Goal: Task Accomplishment & Management: Manage account settings

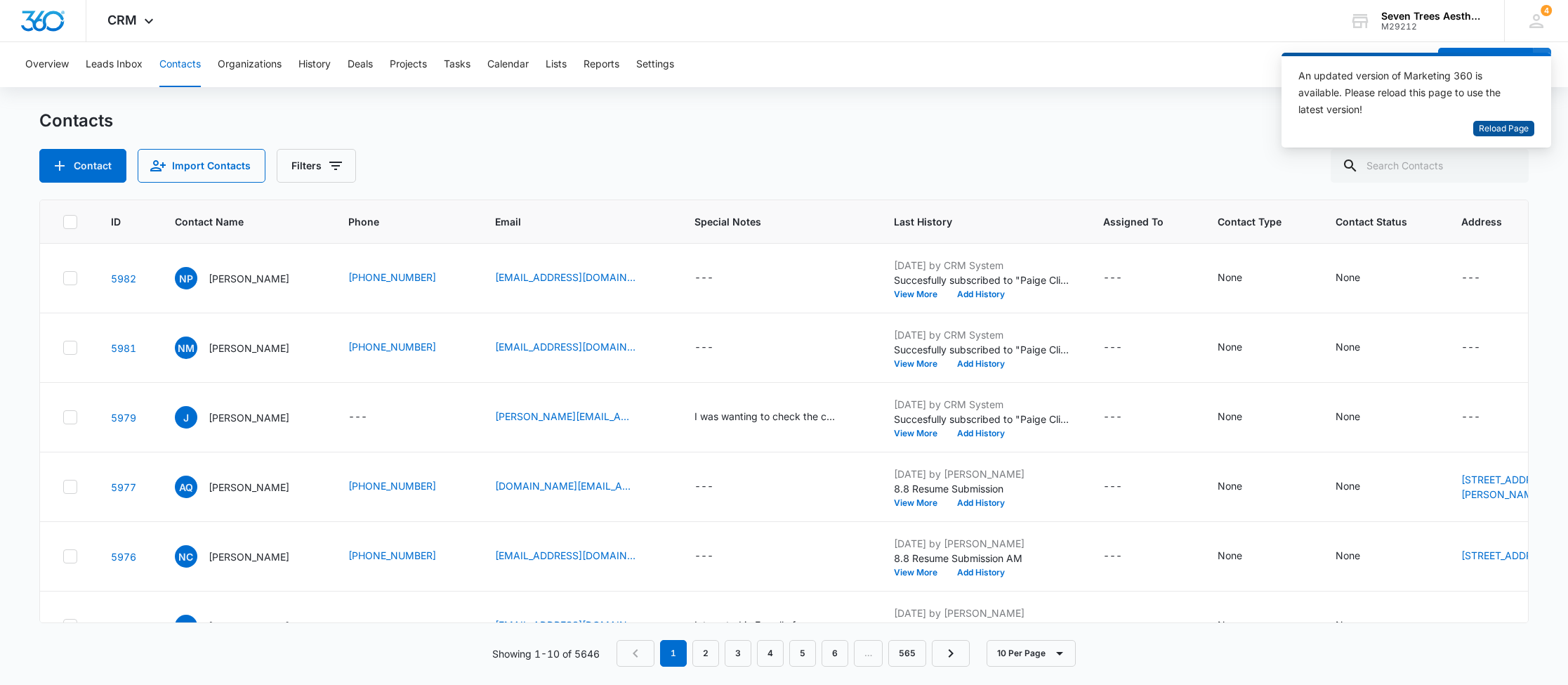
click at [1523, 129] on span "Reload Page" at bounding box center [1503, 129] width 50 height 14
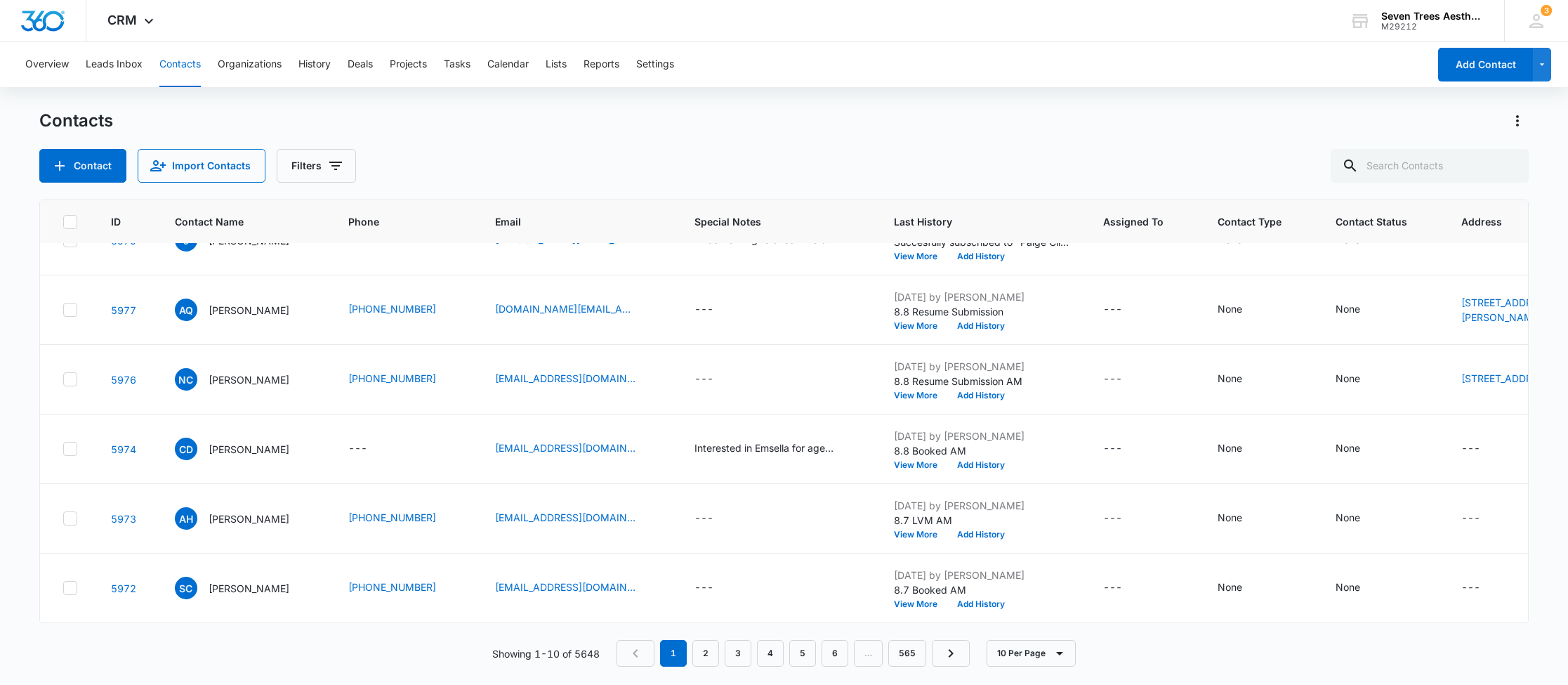
scroll to position [456, 0]
click at [709, 652] on link "2" at bounding box center [706, 653] width 27 height 27
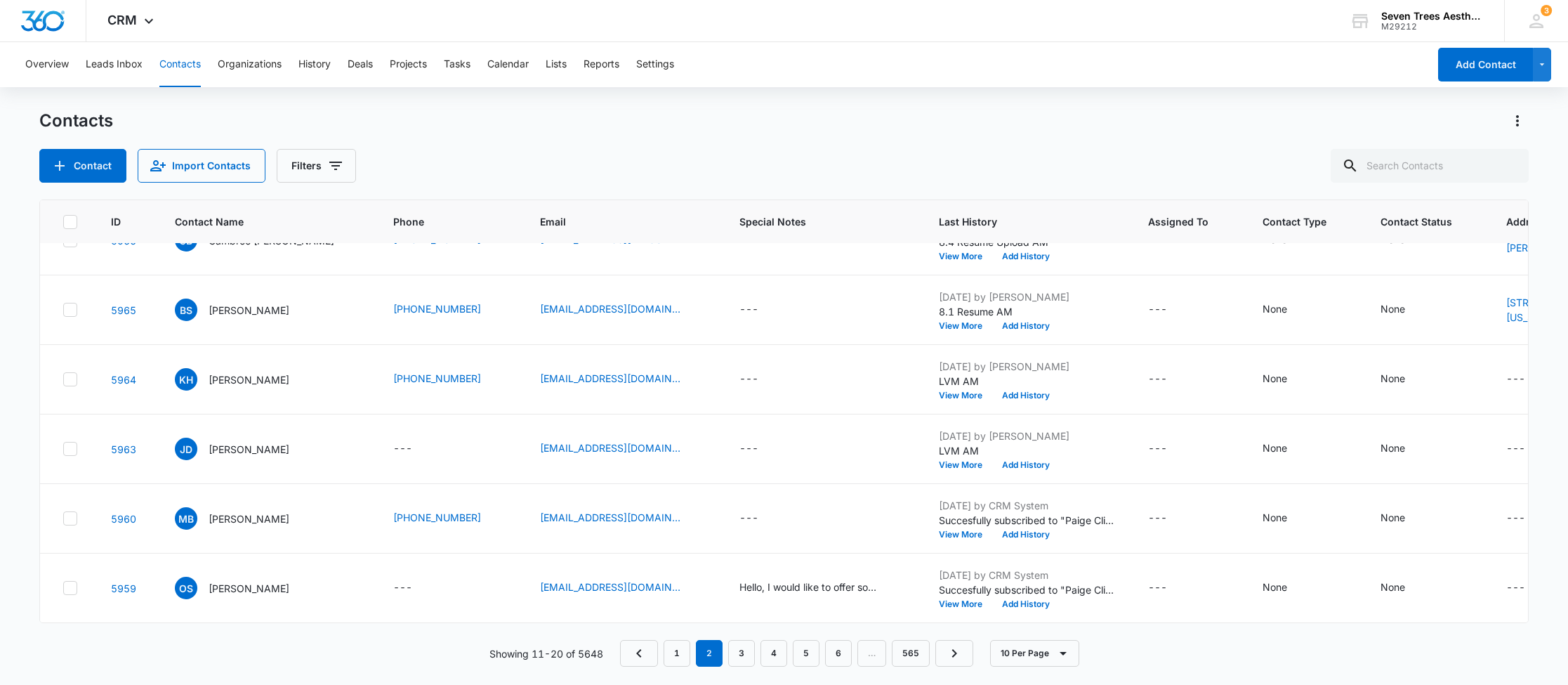
scroll to position [500, 0]
click at [745, 654] on link "3" at bounding box center [742, 653] width 27 height 27
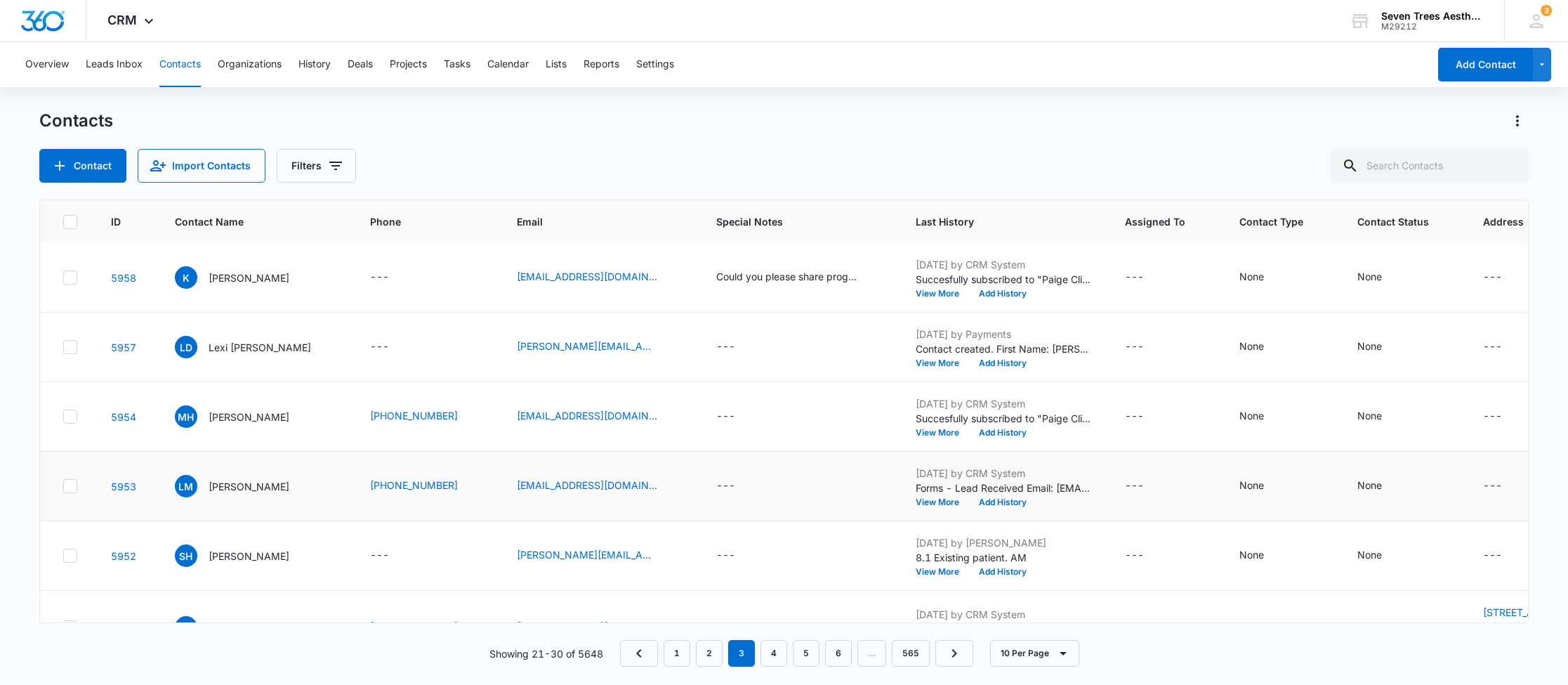
scroll to position [0, 0]
drag, startPoint x: 350, startPoint y: 484, endPoint x: 431, endPoint y: 496, distance: 81.9
click at [432, 495] on td "(970) 576-2263" at bounding box center [426, 487] width 147 height 69
copy link "(970) 576-2263"
drag, startPoint x: 492, startPoint y: 486, endPoint x: 611, endPoint y: 491, distance: 119.1
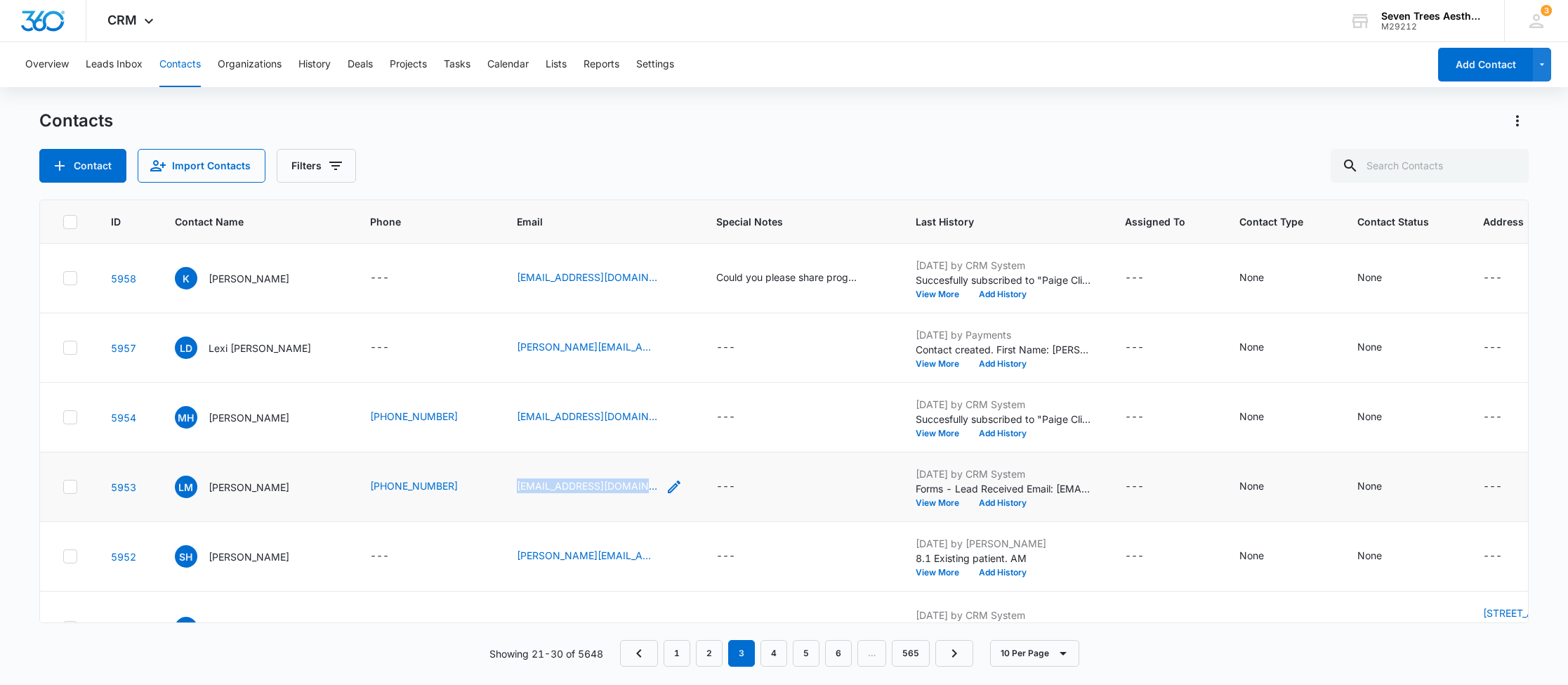
click at [611, 491] on td "lmccabe38@msn.com" at bounding box center [599, 487] width 200 height 69
copy div "lmccabe38@msn.com"
click at [994, 503] on button "Add History" at bounding box center [1003, 503] width 68 height 9
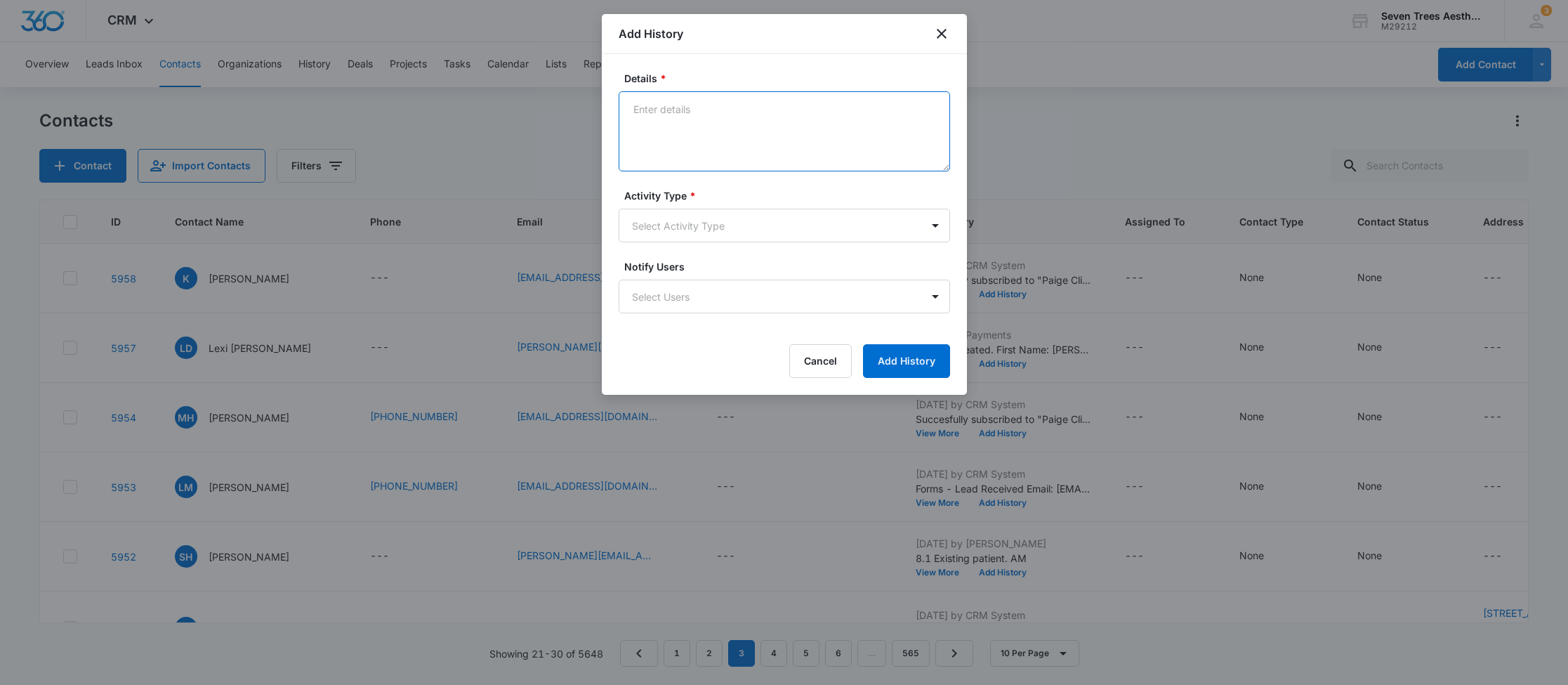
click at [688, 124] on textarea "Details *" at bounding box center [784, 131] width 332 height 80
type textarea "8.15 LVM AM"
click at [731, 226] on body "CRM Apps Reputation Websites Forms CRM Email Social Shop Payments POS Content A…" at bounding box center [784, 342] width 1568 height 685
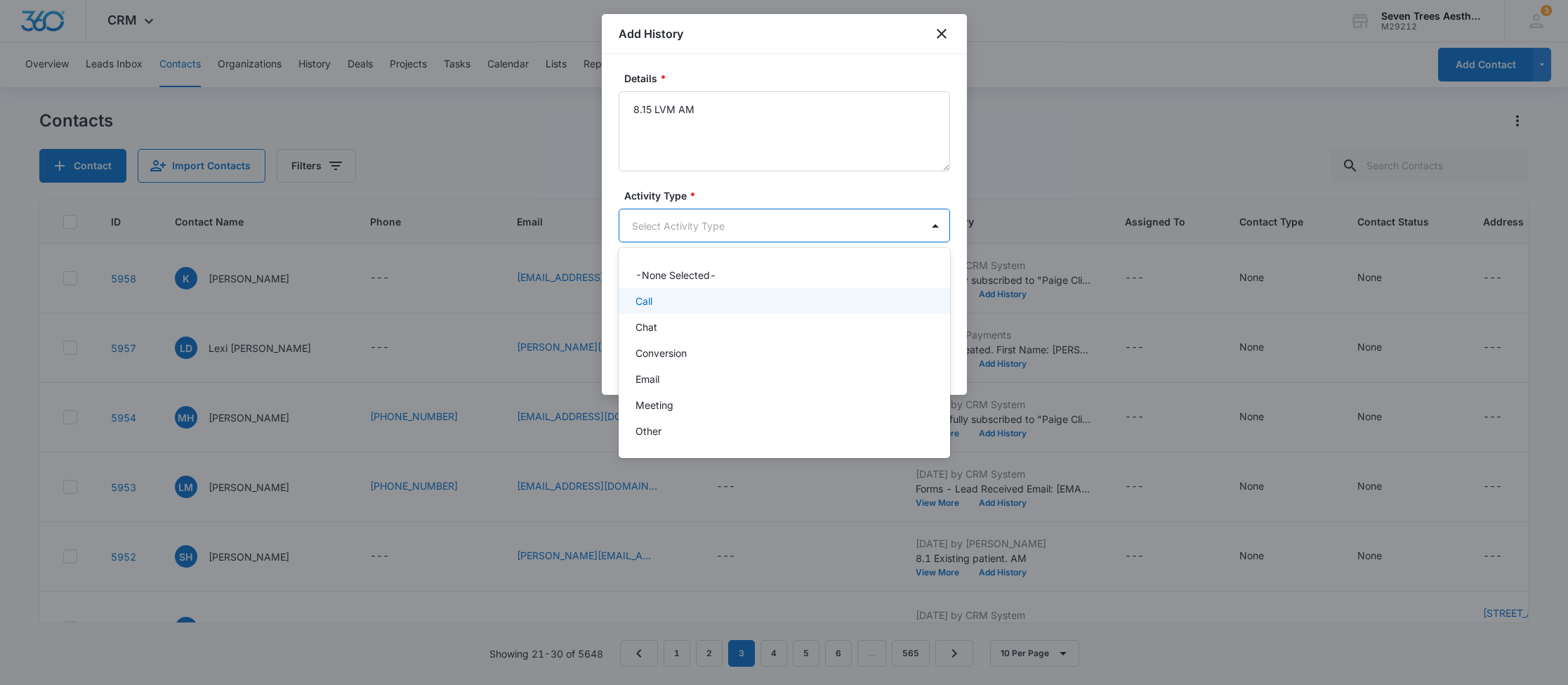
click at [676, 293] on div "Call" at bounding box center [783, 300] width 295 height 14
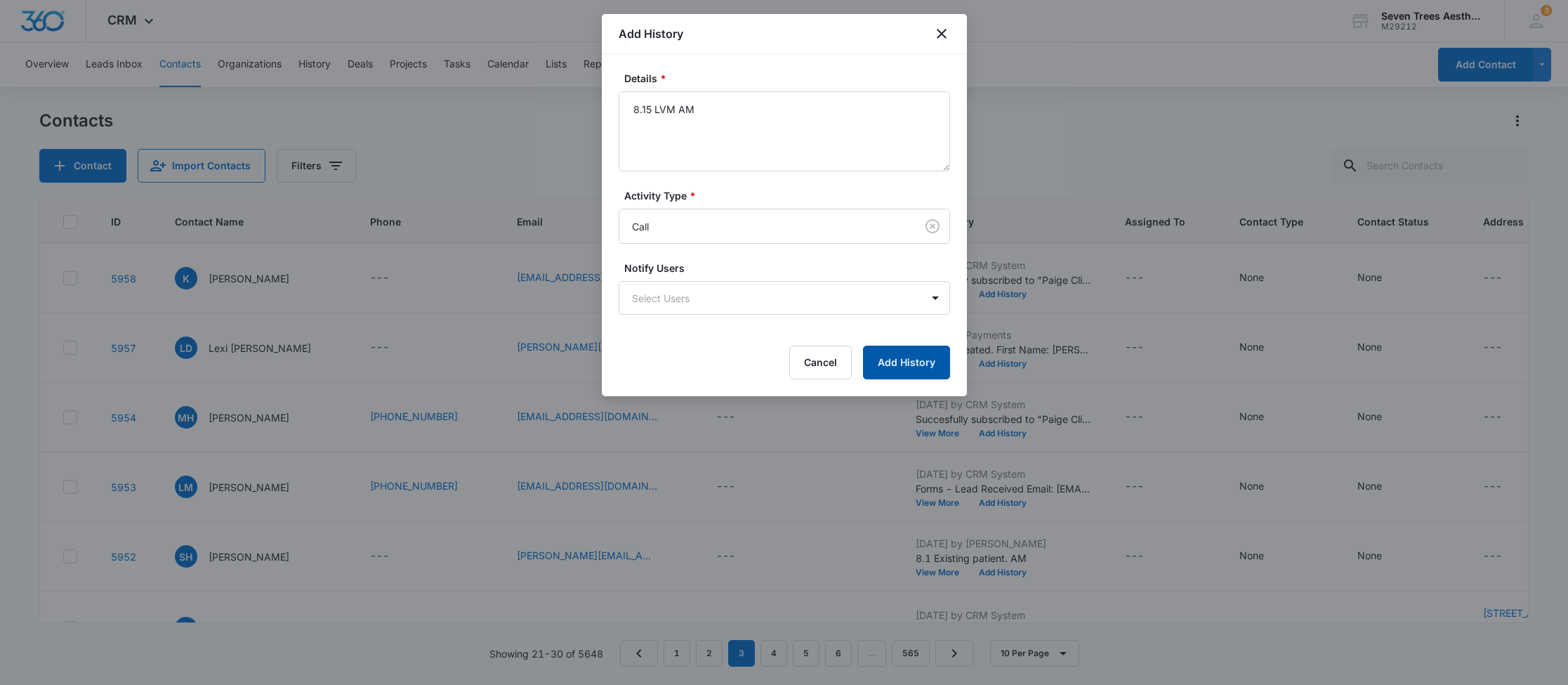
click at [945, 362] on button "Add History" at bounding box center [906, 362] width 87 height 34
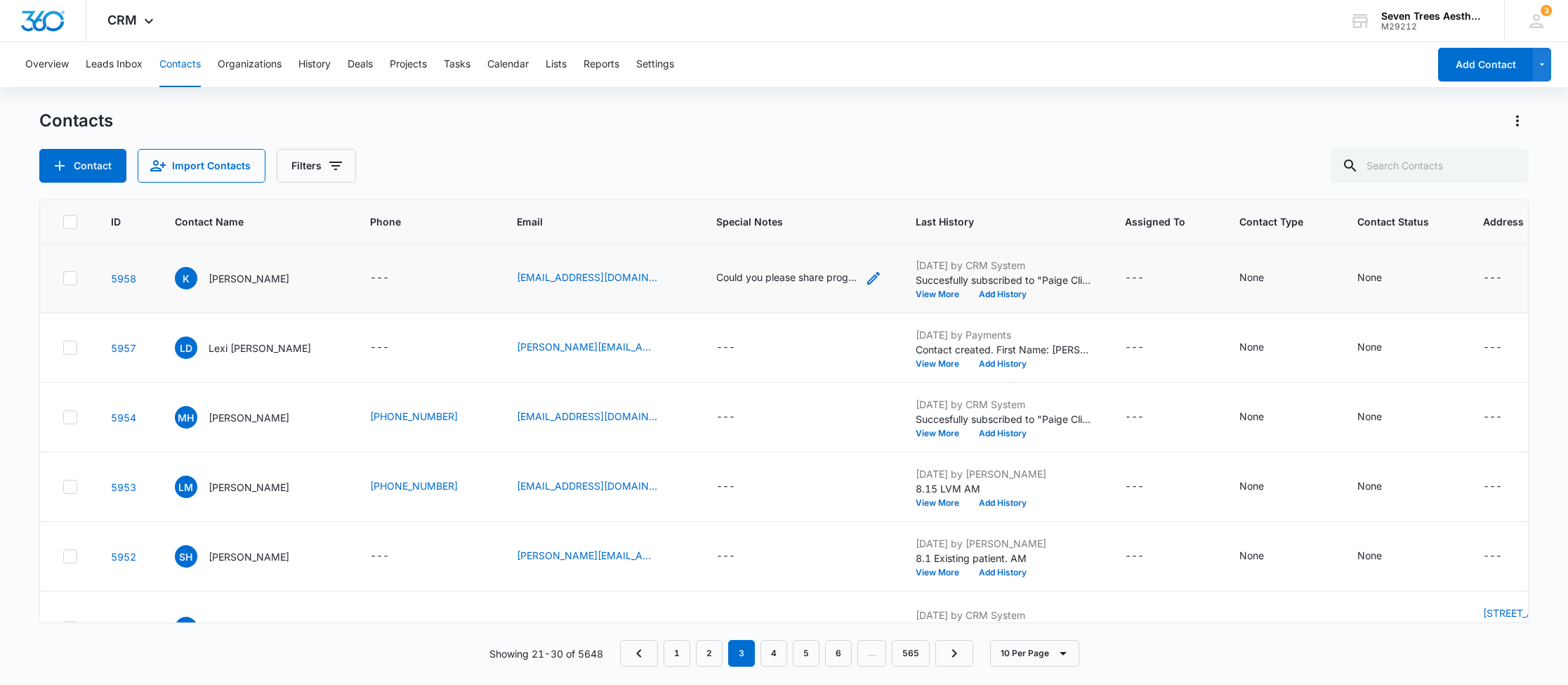
click at [741, 281] on div "Could you please share programs along with costs for weight loss support? I hav…" at bounding box center [787, 277] width 141 height 14
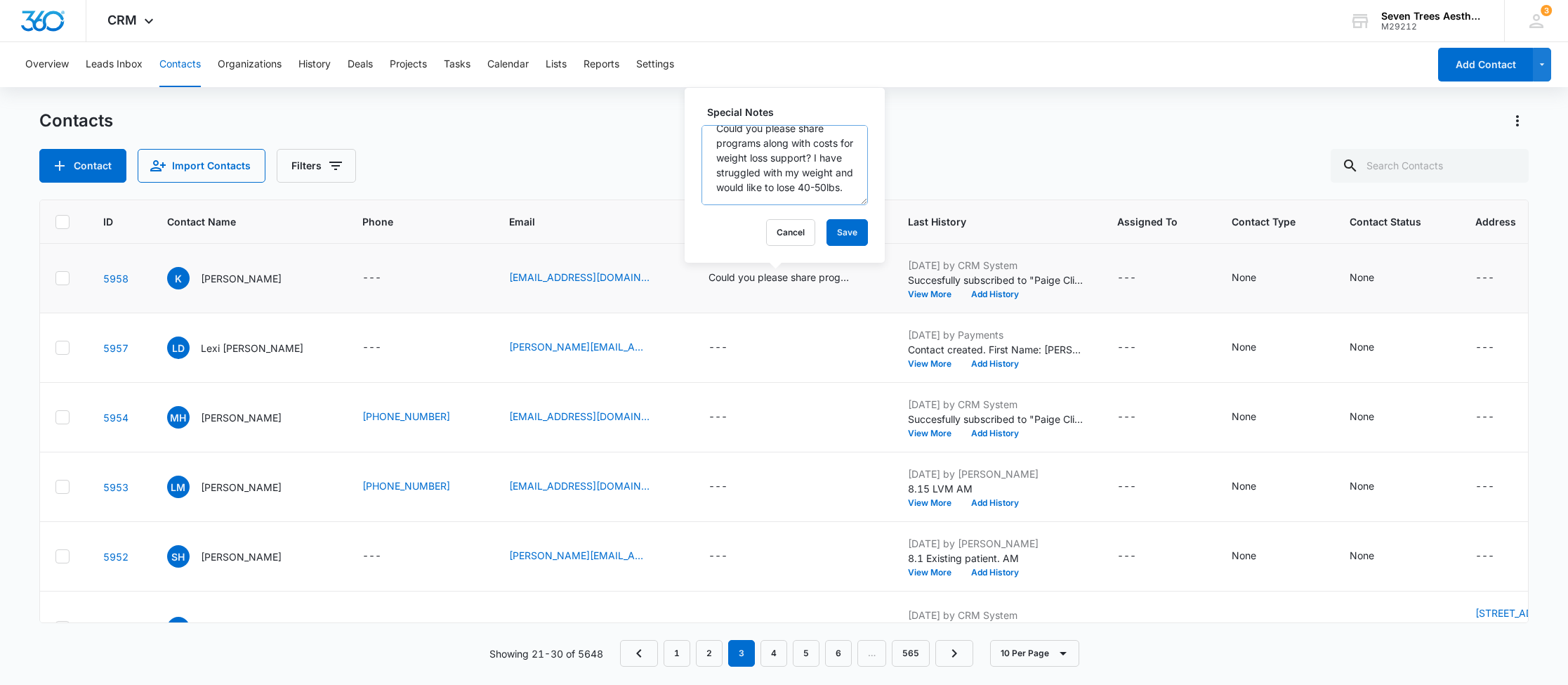
scroll to position [44, 0]
click at [976, 142] on div "Contacts Contact Import Contacts Filters" at bounding box center [784, 147] width 1489 height 73
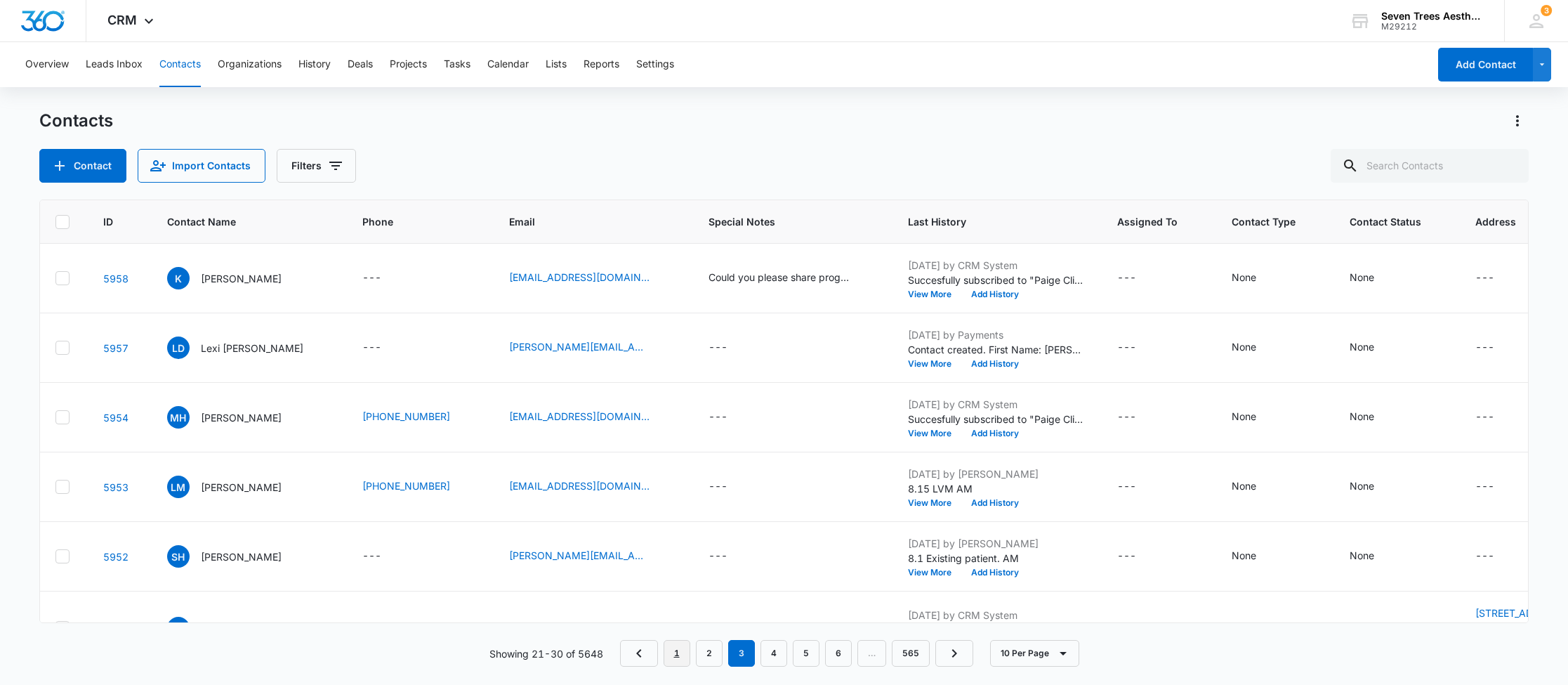
click at [675, 655] on link "1" at bounding box center [677, 653] width 27 height 27
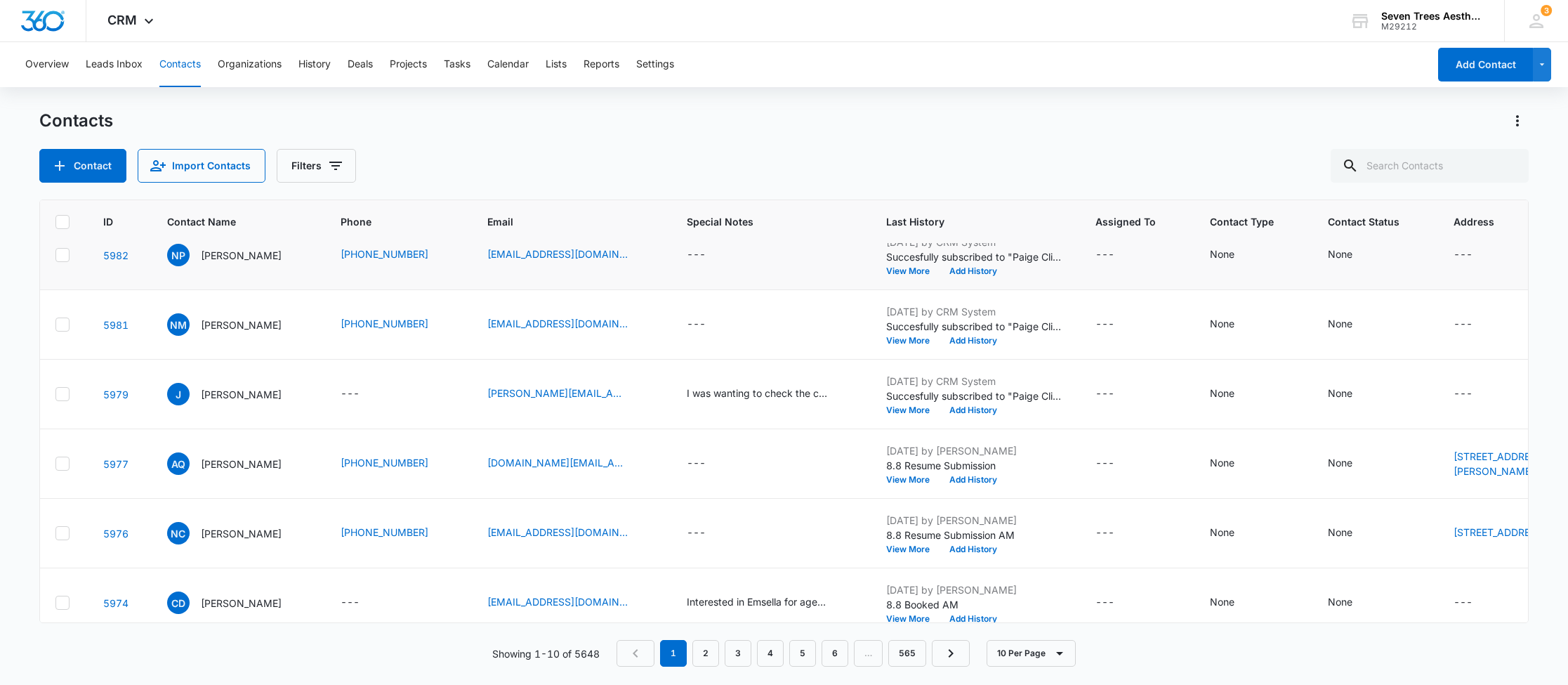
scroll to position [143, 8]
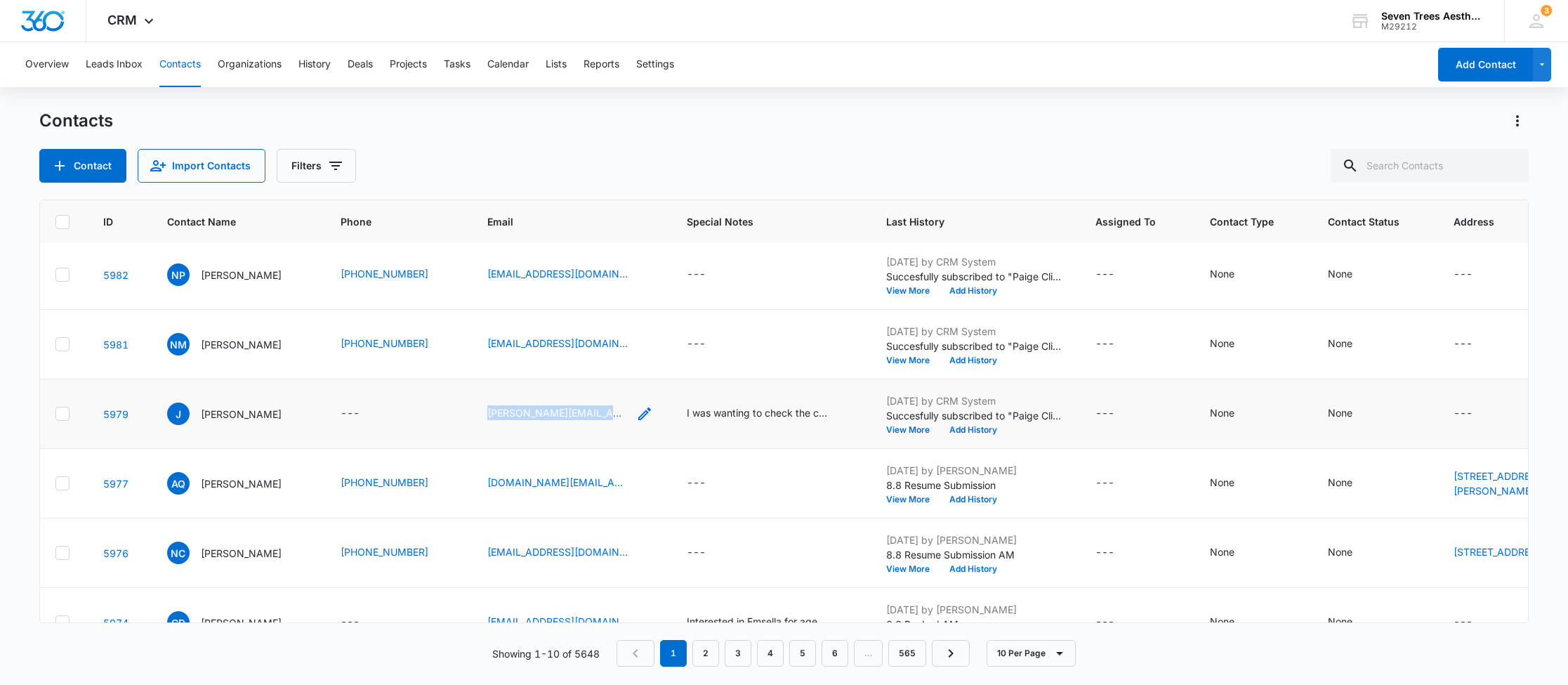
drag, startPoint x: 478, startPoint y: 413, endPoint x: 619, endPoint y: 418, distance: 141.1
click at [619, 418] on td "[PERSON_NAME][EMAIL_ADDRESS][DOMAIN_NAME]" at bounding box center [570, 414] width 200 height 69
copy link "[PERSON_NAME][EMAIL_ADDRESS][DOMAIN_NAME]"
click at [969, 430] on button "Add History" at bounding box center [974, 429] width 68 height 9
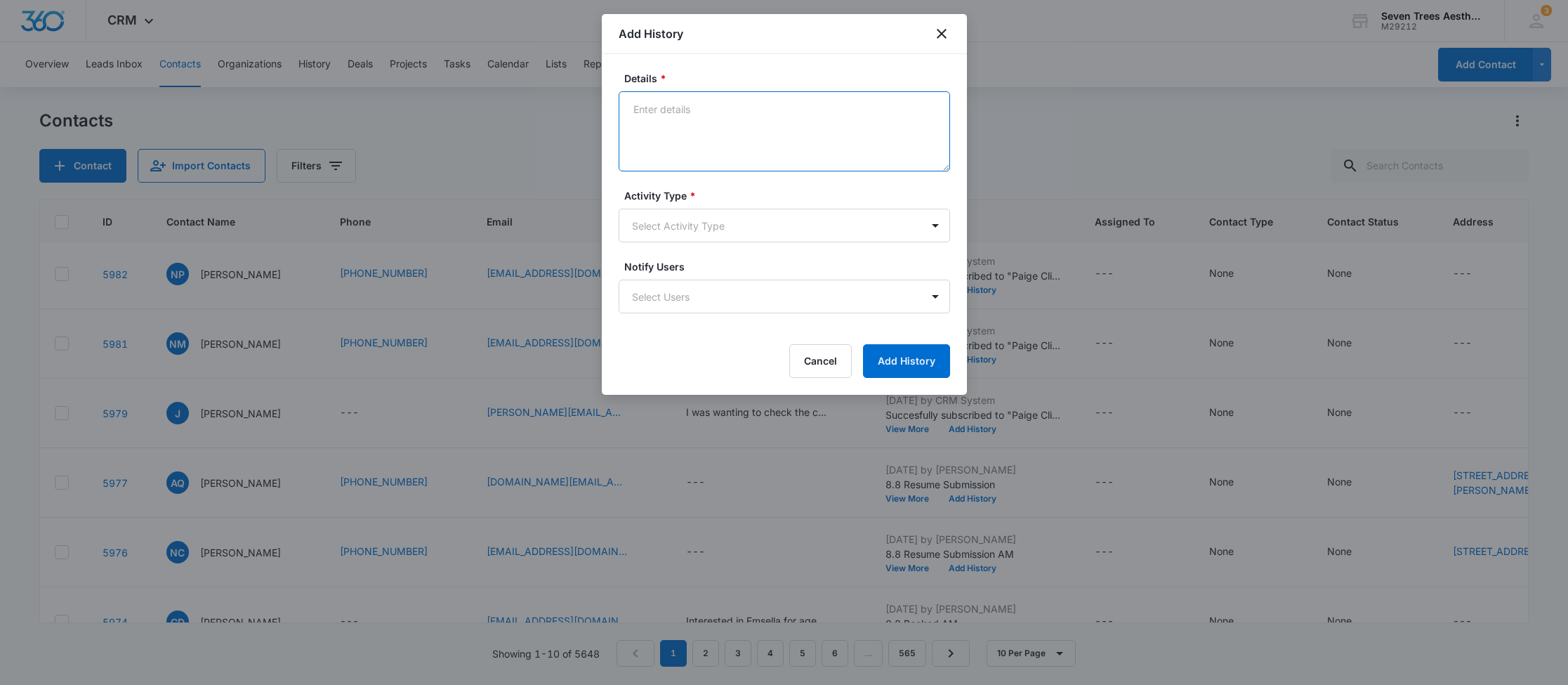
click at [703, 108] on textarea "Details *" at bounding box center [784, 131] width 332 height 80
type textarea "8.15 LVM AM"
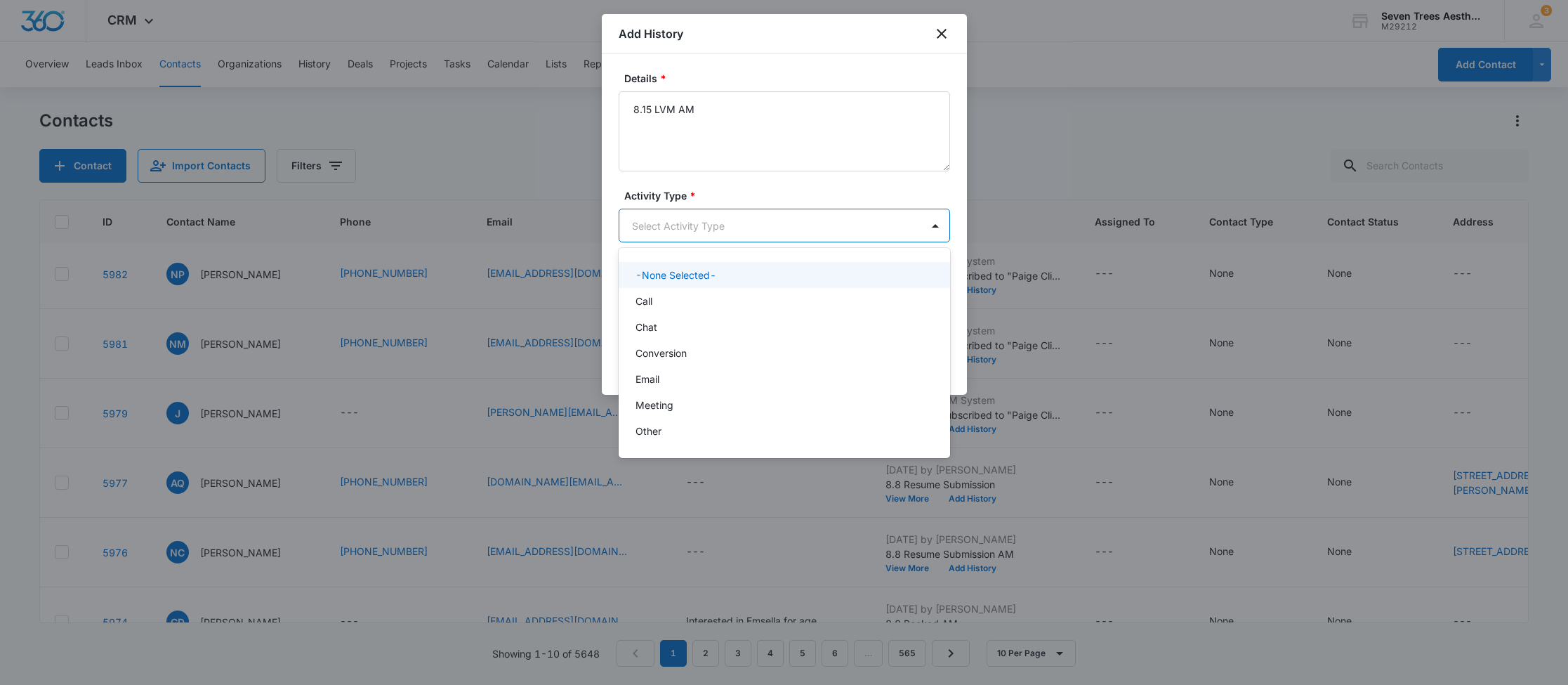
click at [763, 219] on body "CRM Apps Reputation Websites Forms CRM Email Social Shop Payments POS Content A…" at bounding box center [784, 342] width 1568 height 685
drag, startPoint x: 654, startPoint y: 306, endPoint x: 918, endPoint y: 349, distance: 267.5
click at [655, 306] on div "Call" at bounding box center [783, 300] width 295 height 14
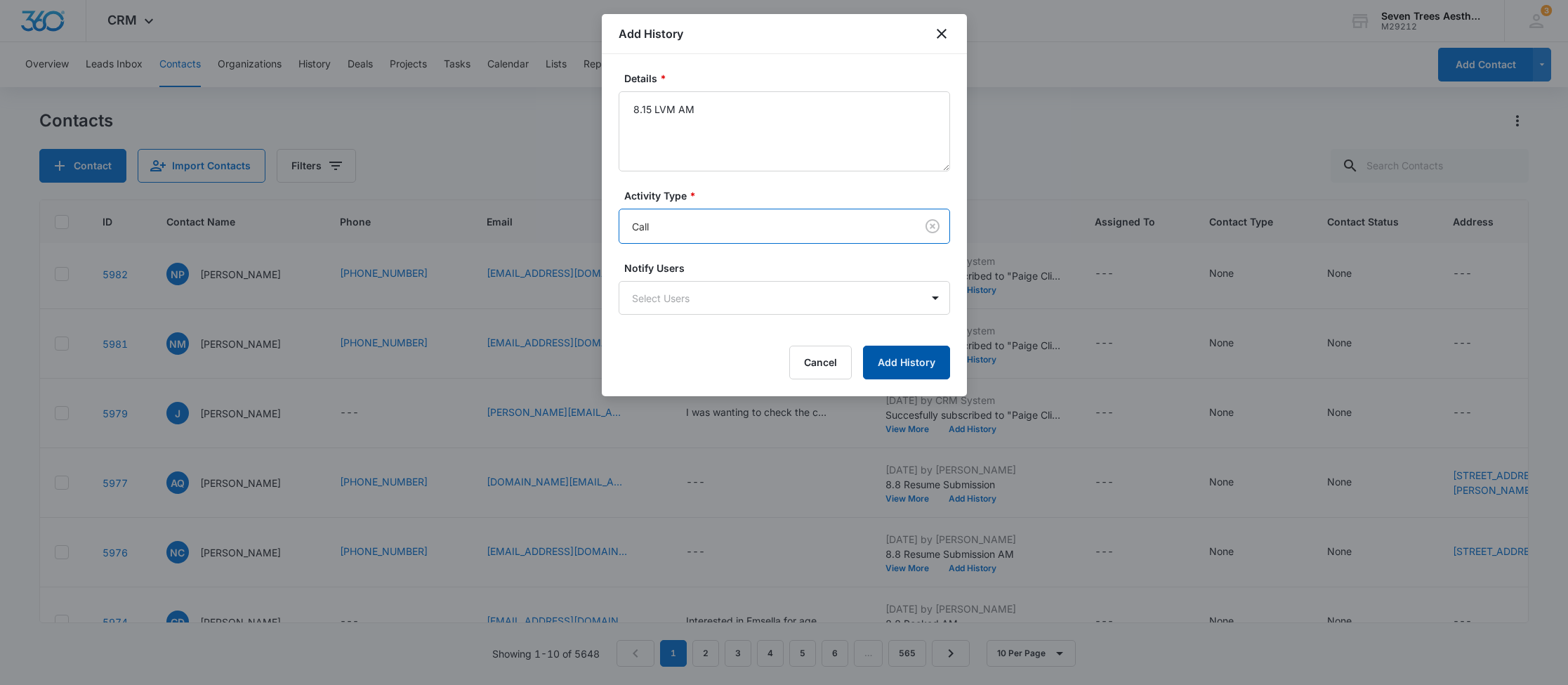
drag, startPoint x: 929, startPoint y: 357, endPoint x: 919, endPoint y: 355, distance: 10.2
click at [929, 358] on button "Add History" at bounding box center [906, 362] width 87 height 34
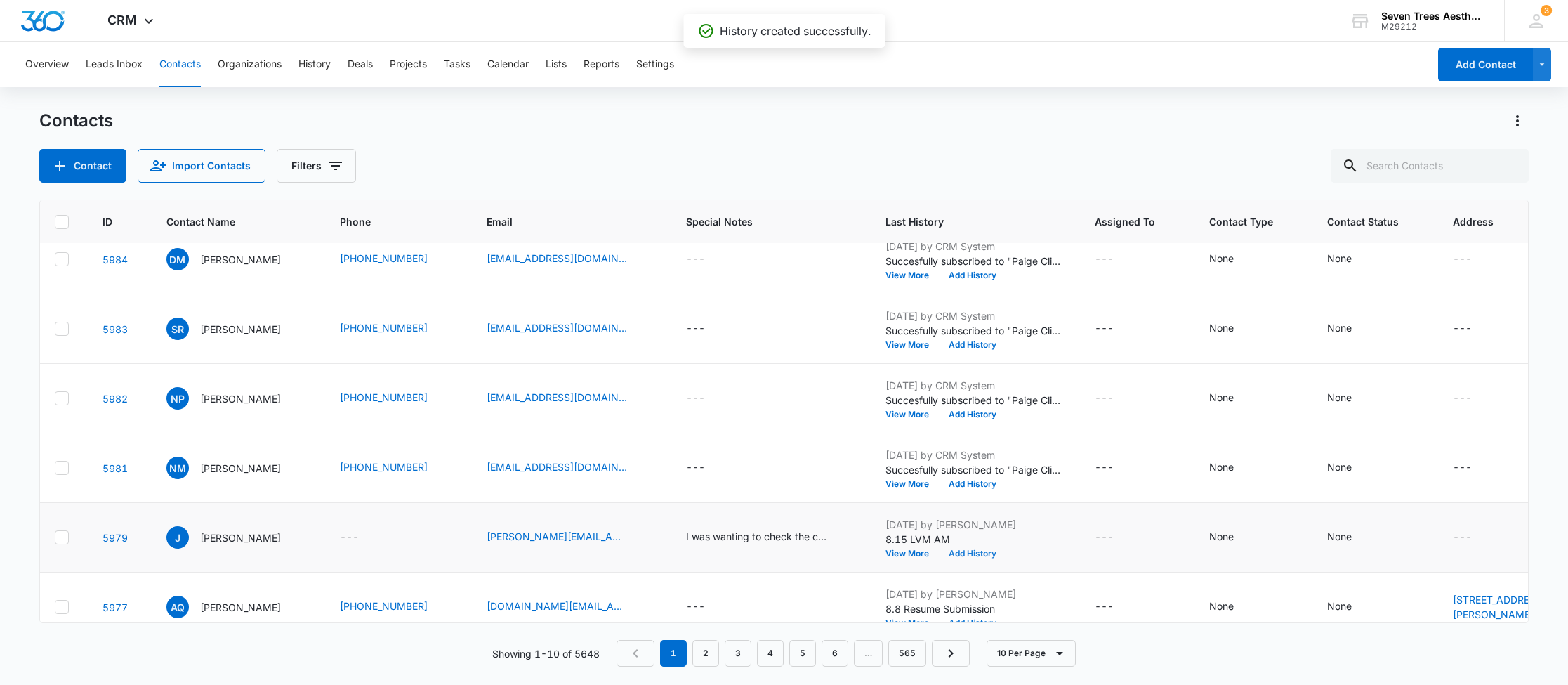
scroll to position [0, 9]
